Goal: Task Accomplishment & Management: Manage account settings

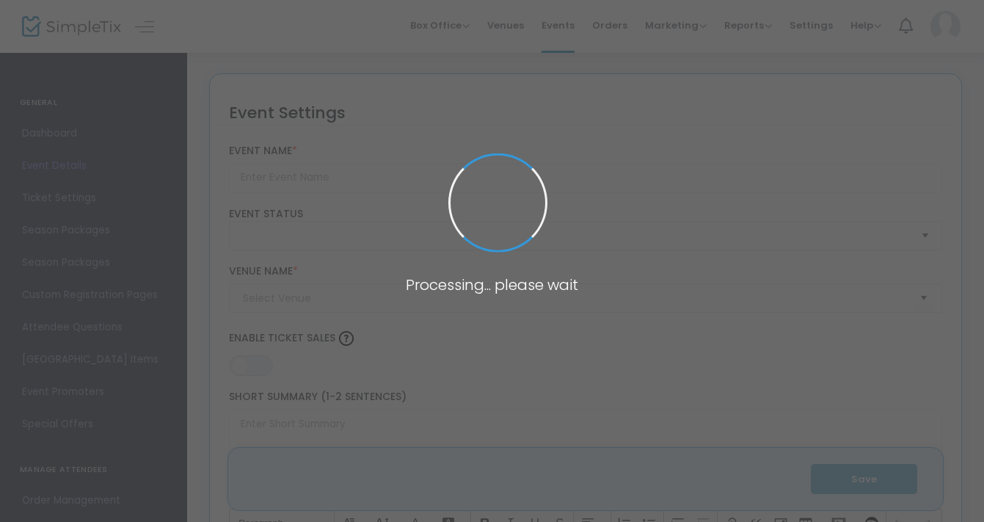
type input "Making Space IV"
type textarea "Making Space is a salon series featuring works by 8 New Orleans based choreogra…"
type input "Buy Tickets"
type input "Studio A"
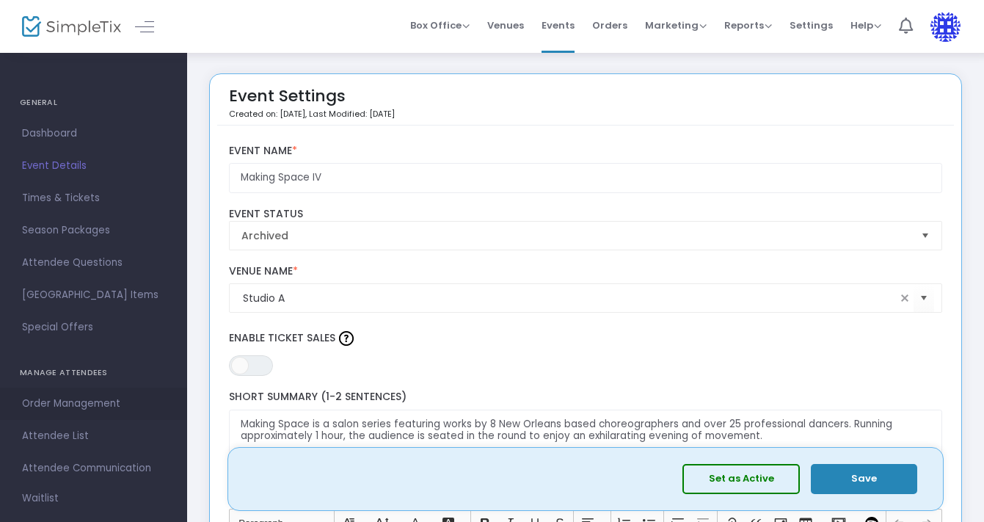
click at [36, 401] on span "Order Management" at bounding box center [93, 403] width 143 height 19
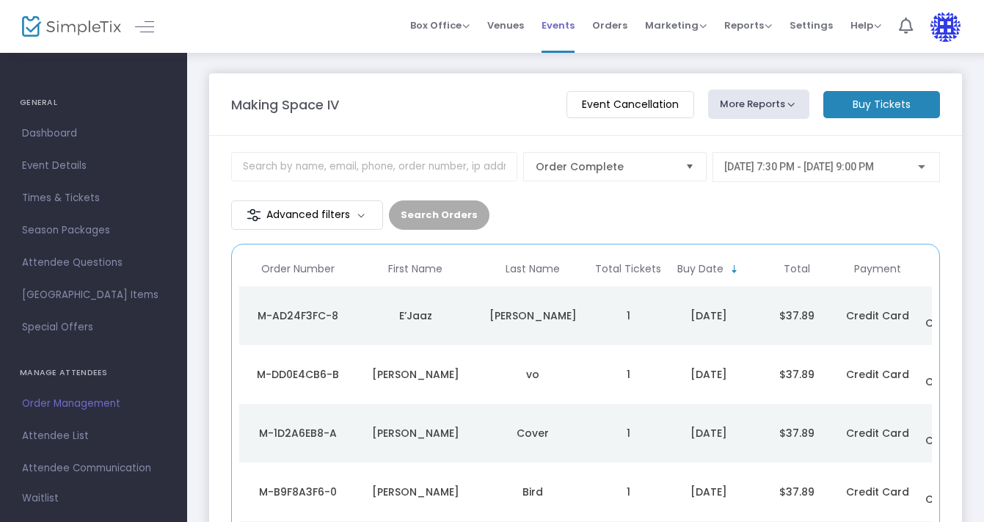
click at [561, 27] on span "Events" at bounding box center [558, 25] width 33 height 37
